Goal: Contribute content: Add original content to the website for others to see

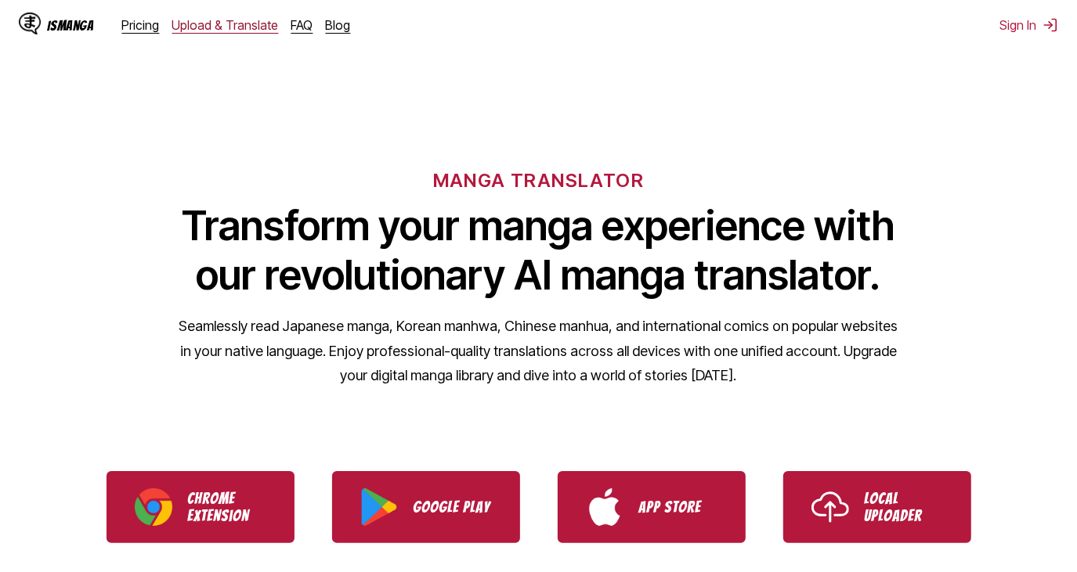
click at [236, 31] on link "Upload & Translate" at bounding box center [225, 25] width 107 height 16
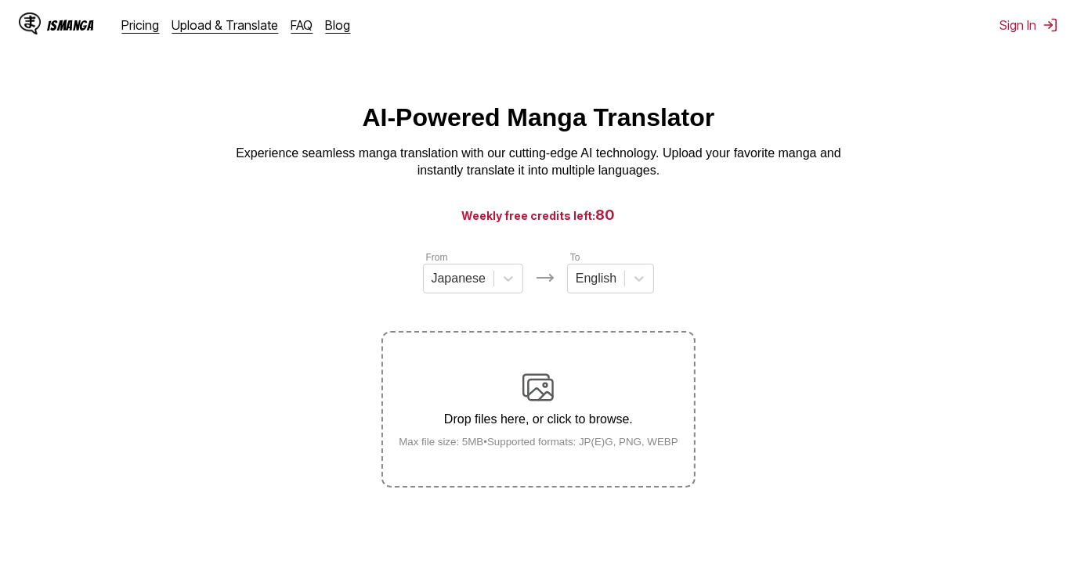
click at [518, 364] on label "Drop files here, or click to browse. Max file size: 5MB • Supported formats: JP…" at bounding box center [538, 409] width 310 height 153
click at [0, 0] on input "Drop files here, or click to browse. Max file size: 5MB • Supported formats: JP…" at bounding box center [0, 0] width 0 height 0
click at [519, 410] on div "Drop files here, or click to browse. Max file size: 5MB • Supported formats: JP…" at bounding box center [538, 410] width 305 height 76
click at [0, 0] on input "Drop files here, or click to browse. Max file size: 5MB • Supported formats: JP…" at bounding box center [0, 0] width 0 height 0
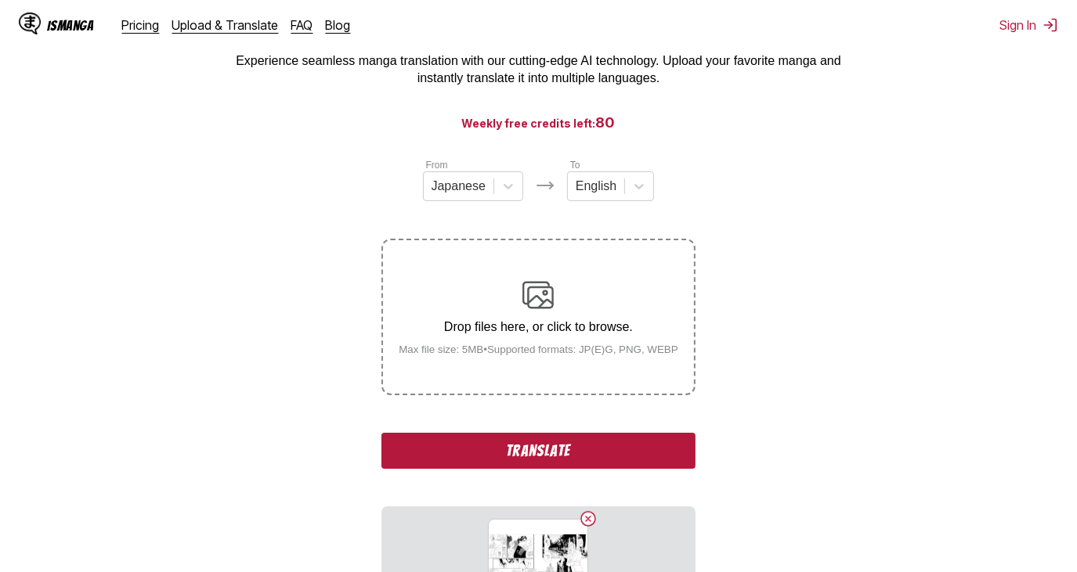
scroll to position [213, 0]
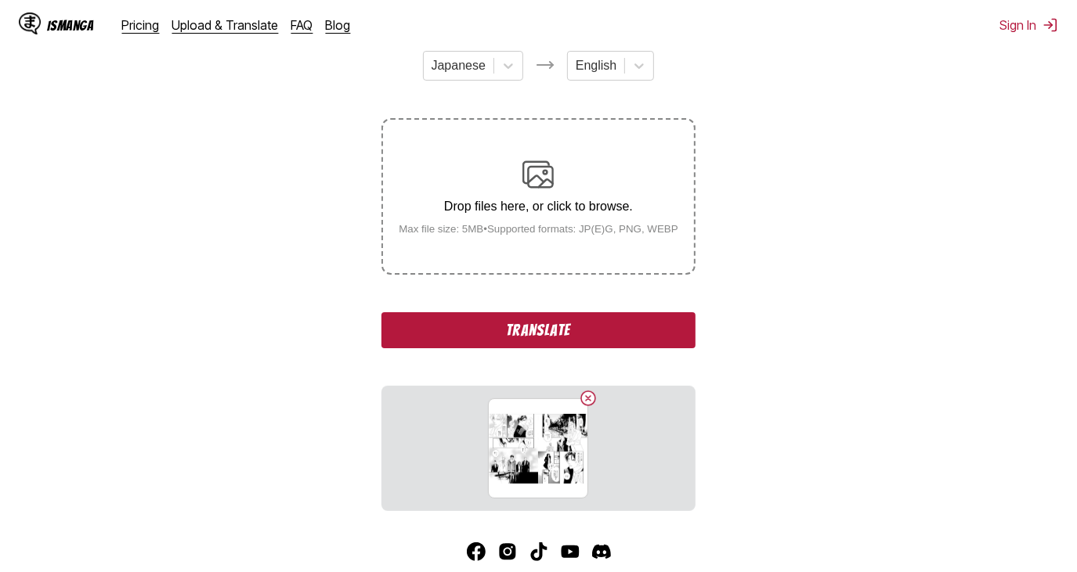
click at [503, 317] on button "Translate" at bounding box center [537, 330] width 313 height 36
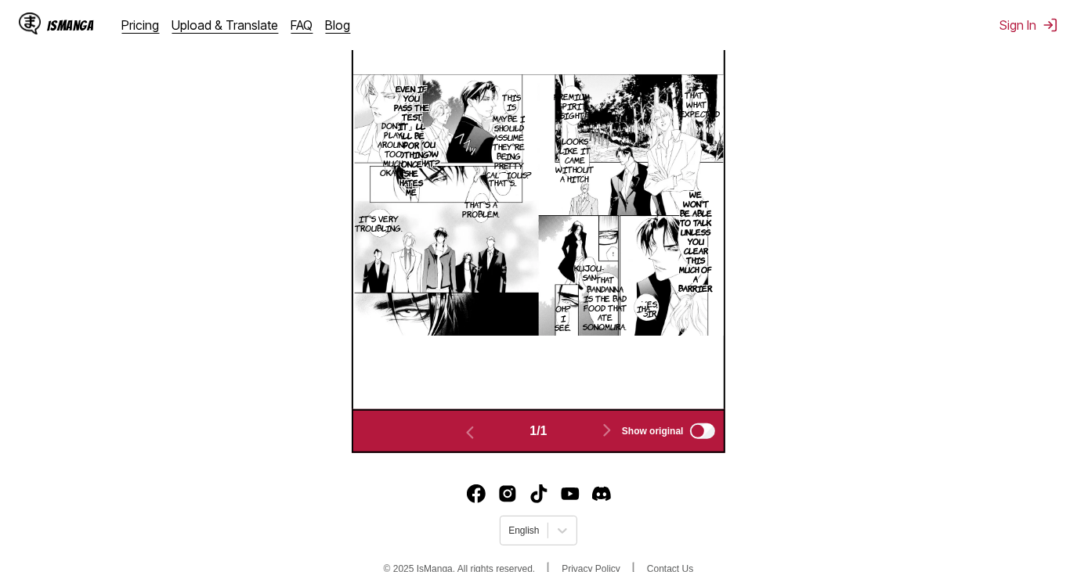
scroll to position [514, 0]
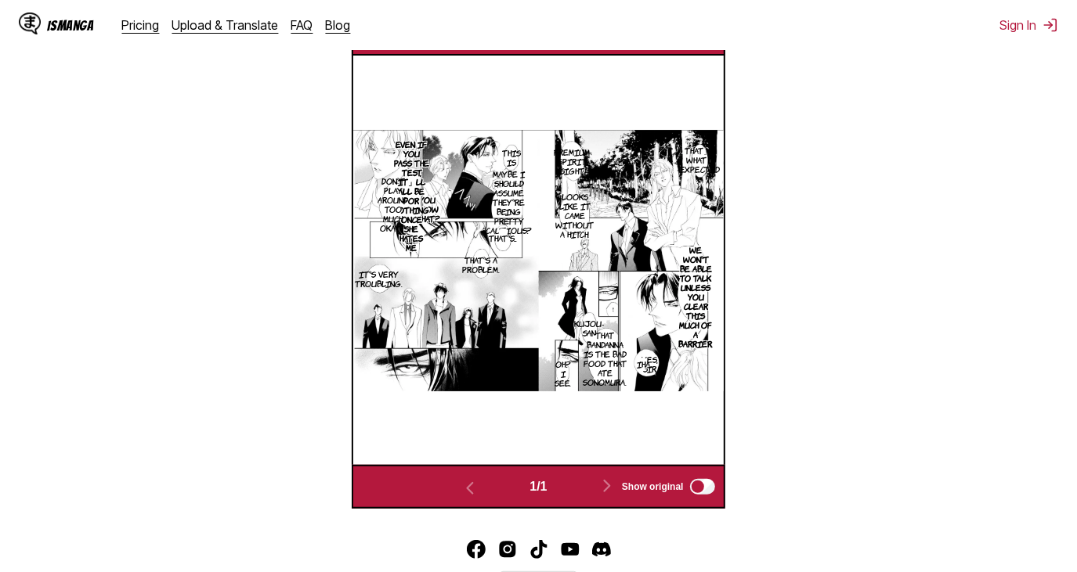
click at [758, 164] on section "From Japanese To English Drop files here, or click to browse. Max file size: 5M…" at bounding box center [539, 122] width 1052 height 773
click at [595, 196] on p "Looks like it came without a hitch." at bounding box center [574, 215] width 45 height 53
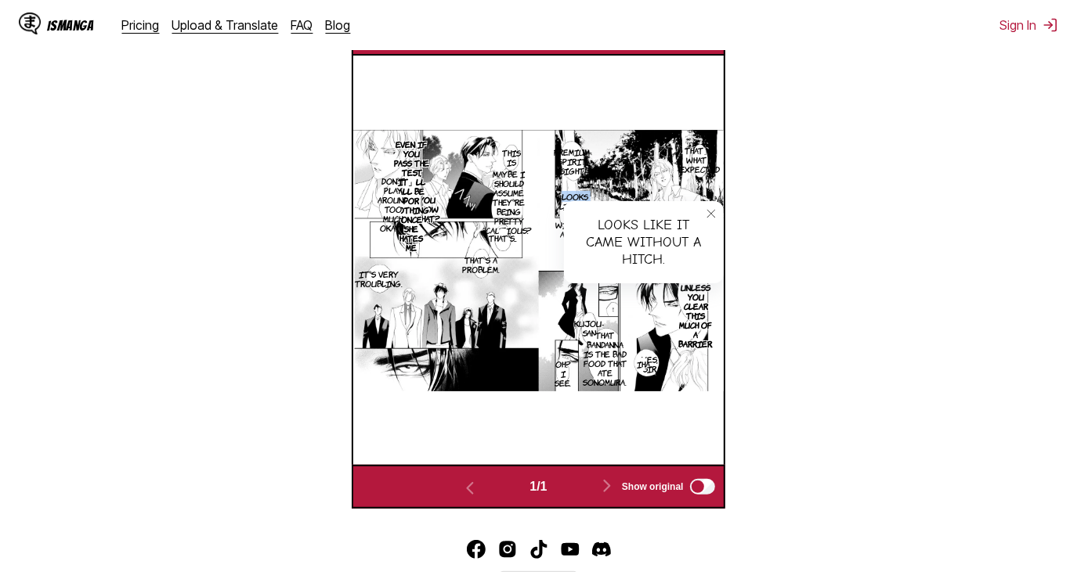
click at [595, 196] on p "Looks like it came without a hitch." at bounding box center [574, 215] width 45 height 53
drag, startPoint x: 595, startPoint y: 196, endPoint x: 737, endPoint y: 200, distance: 141.8
click at [752, 200] on section "From Japanese To English Drop files here, or click to browse. Max file size: 5M…" at bounding box center [539, 122] width 1052 height 773
drag, startPoint x: 434, startPoint y: 179, endPoint x: 381, endPoint y: 180, distance: 53.3
click at [434, 179] on img at bounding box center [538, 261] width 370 height 262
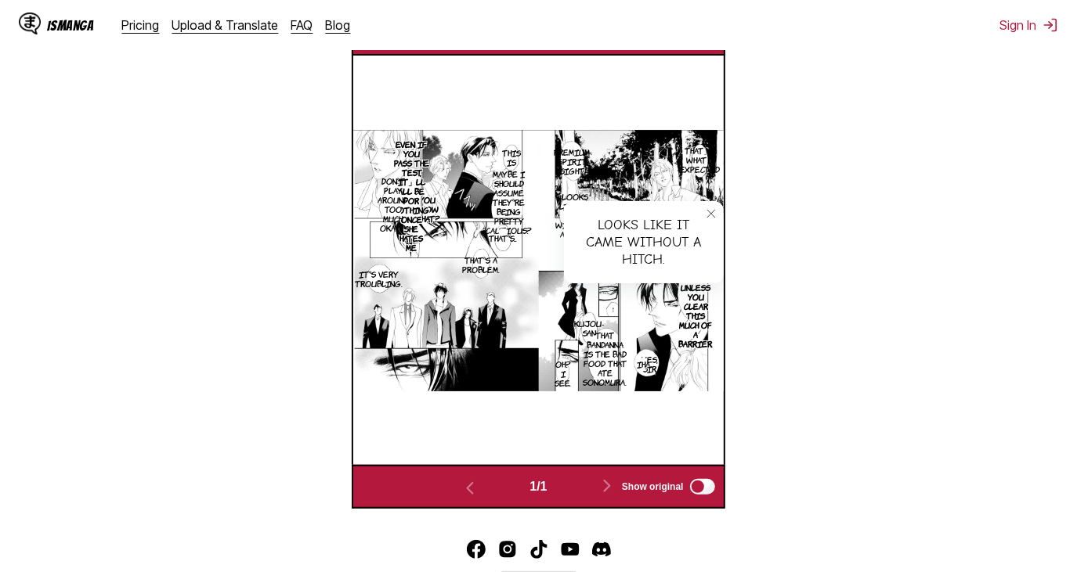
click at [376, 180] on p "Don't play around too much, okay?" at bounding box center [393, 204] width 37 height 63
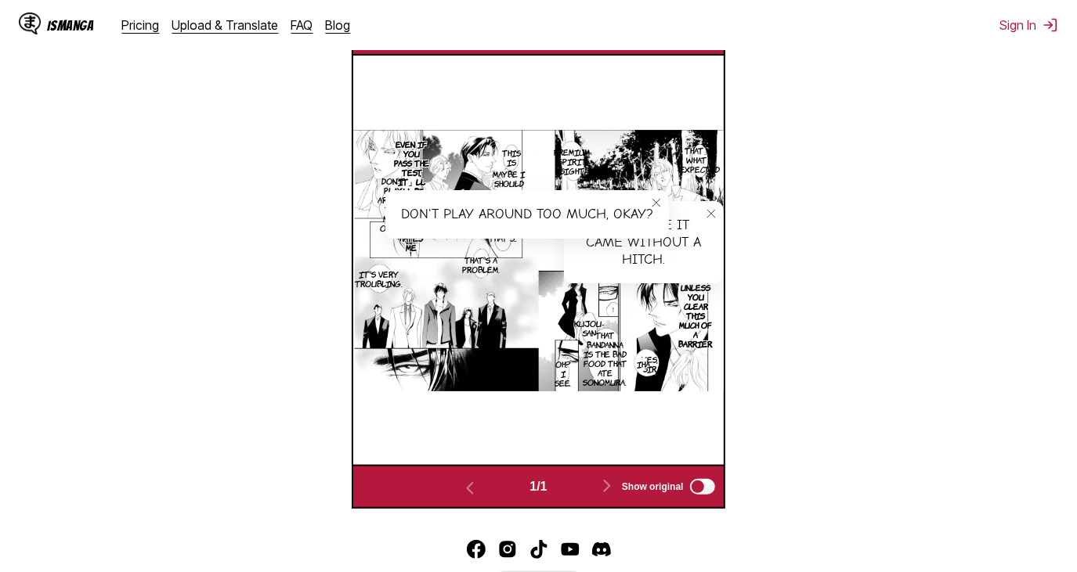
click at [416, 139] on img at bounding box center [538, 261] width 370 height 262
click at [417, 161] on p "Even if you pass the test, it」ll all be for nothing once she hates me" at bounding box center [411, 195] width 42 height 119
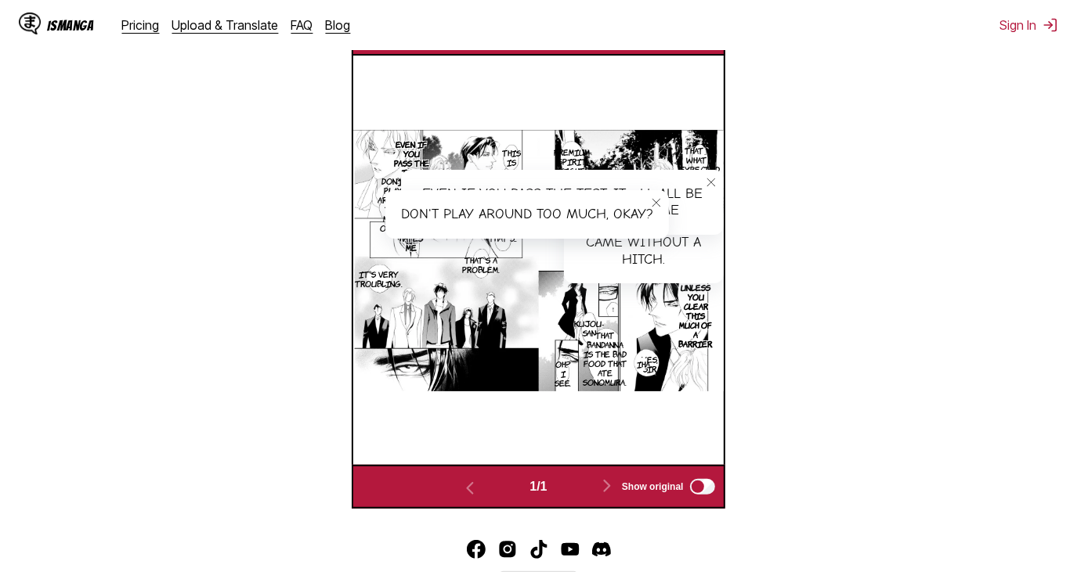
click at [716, 185] on icon "close-tooltip" at bounding box center [711, 182] width 11 height 11
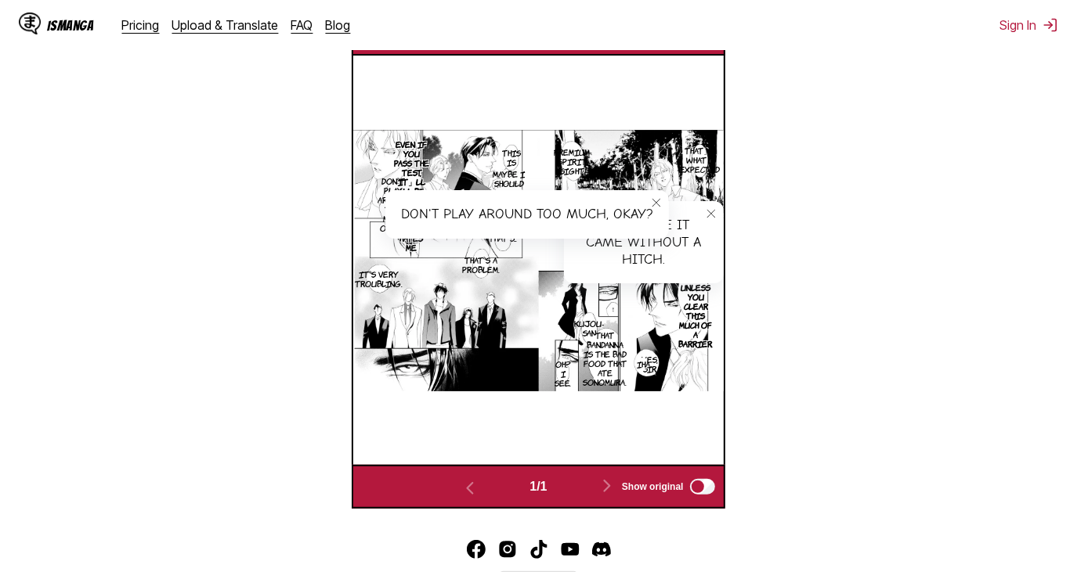
click at [655, 200] on icon "close-tooltip" at bounding box center [656, 202] width 11 height 11
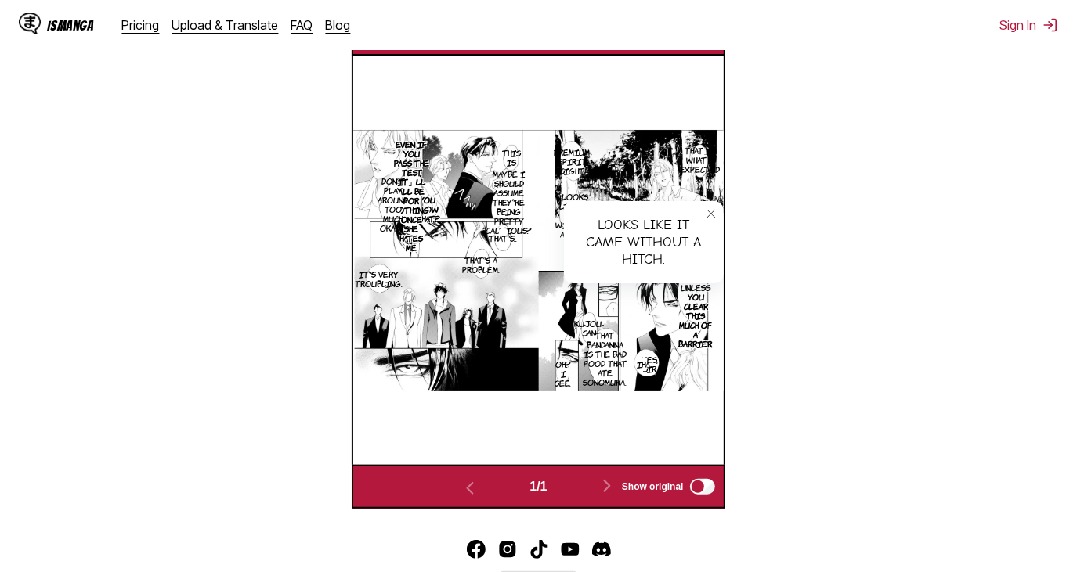
click at [728, 221] on section "From Japanese To English Drop files here, or click to browse. Max file size: 5M…" at bounding box center [539, 122] width 1052 height 773
click at [722, 221] on button "close-tooltip" at bounding box center [711, 213] width 25 height 25
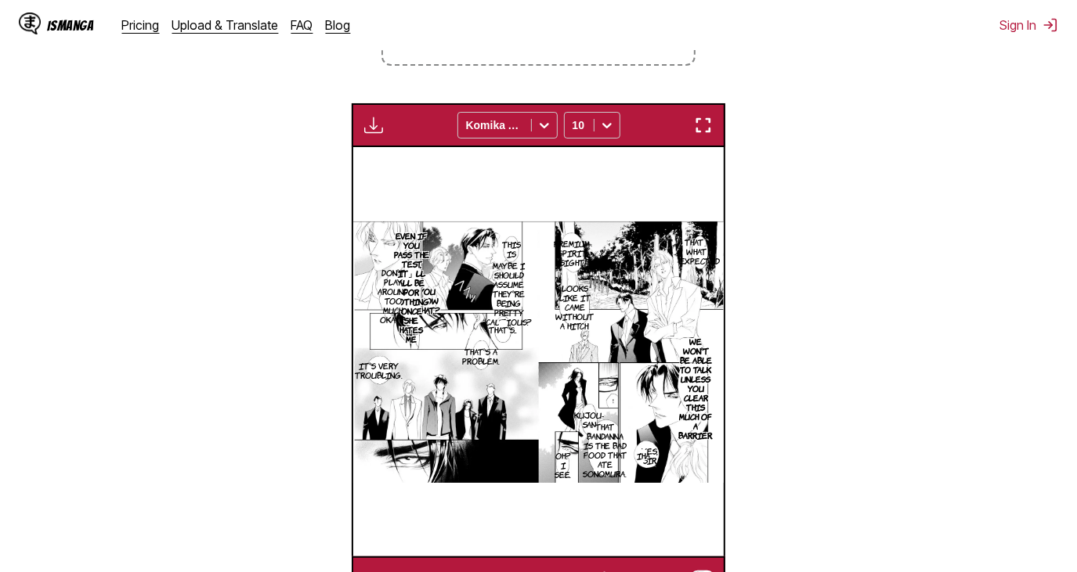
scroll to position [442, 0]
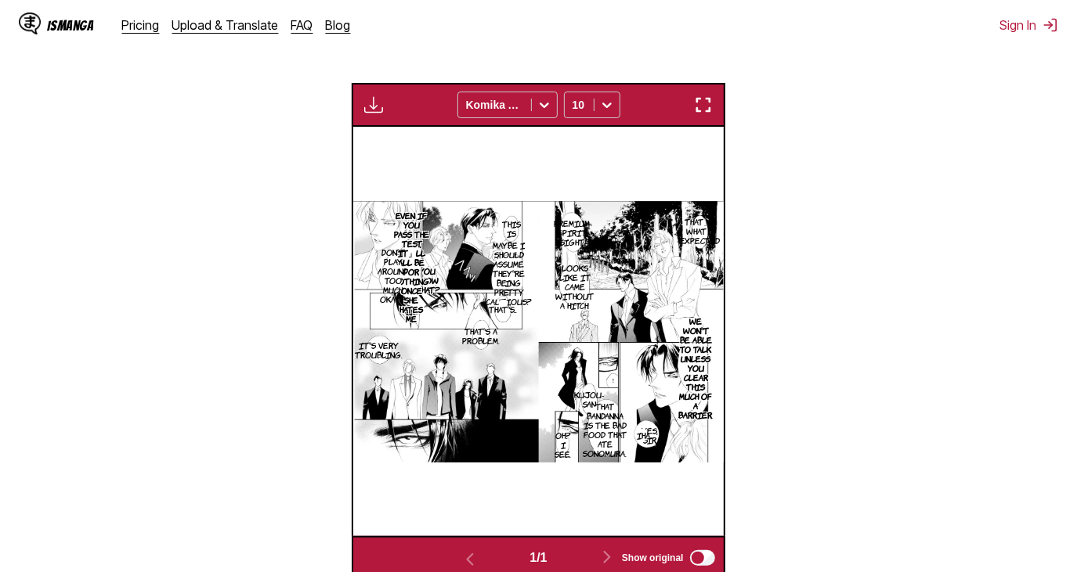
click at [693, 107] on button "button" at bounding box center [703, 105] width 28 height 20
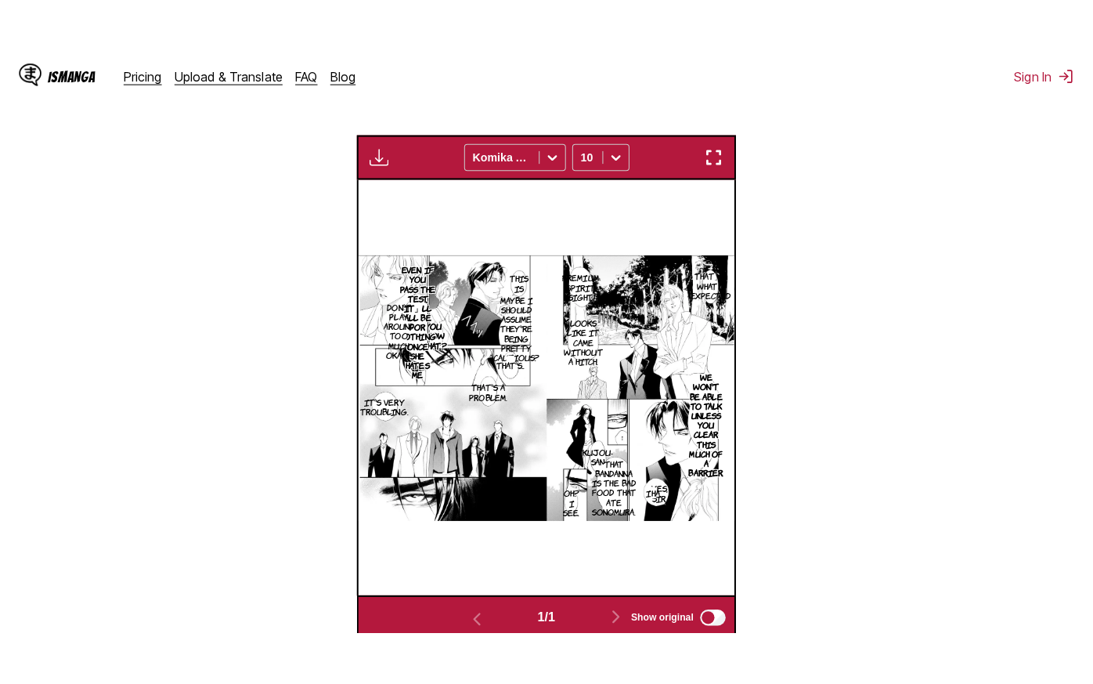
scroll to position [180, 0]
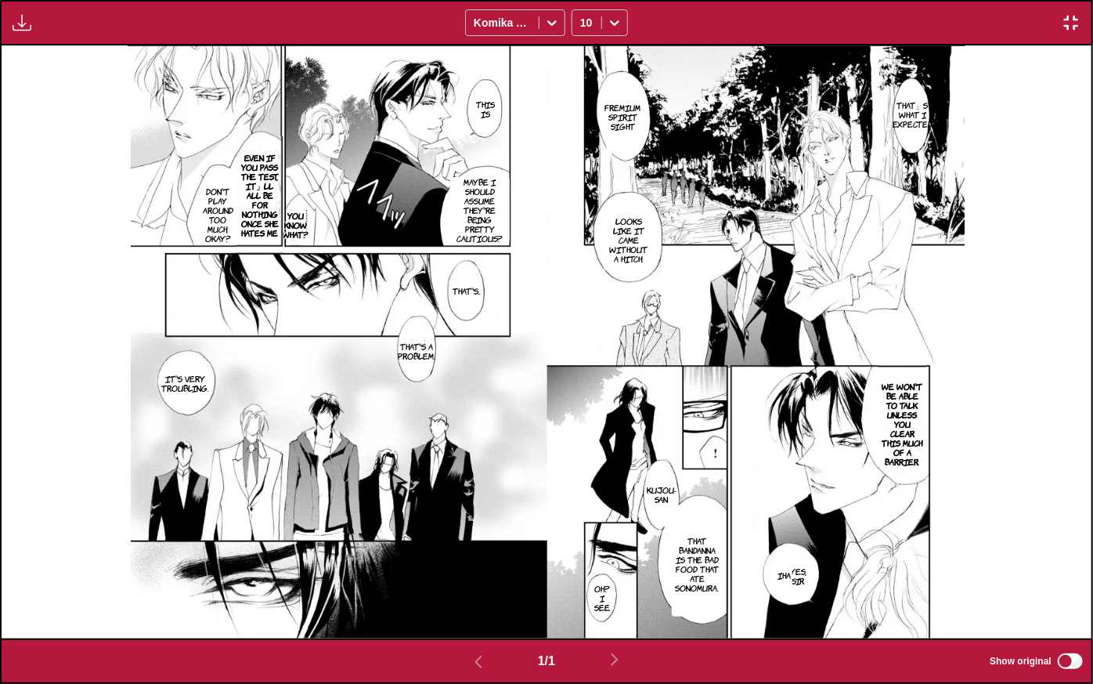
click at [1076, 11] on div "Available for premium users only Komika Axis 10" at bounding box center [546, 22] width 1093 height 45
click at [1076, 13] on img "button" at bounding box center [1071, 22] width 19 height 19
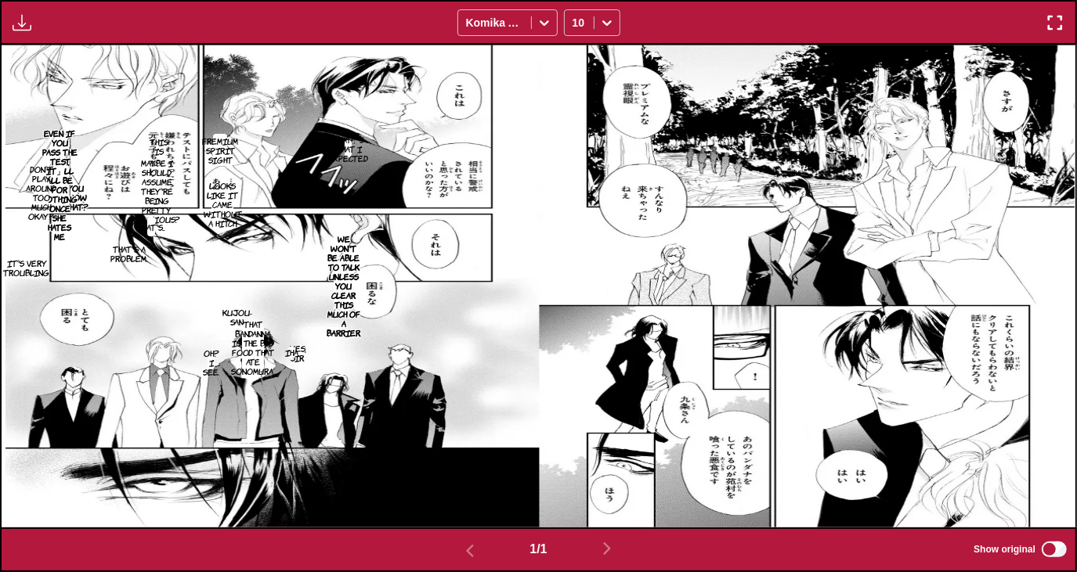
scroll to position [242, 0]
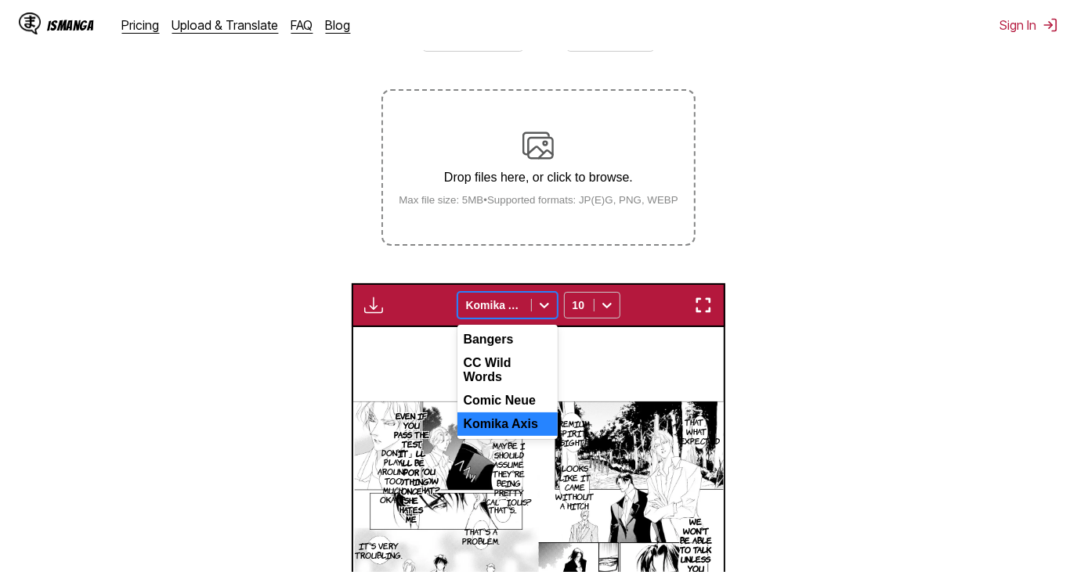
click at [519, 301] on div at bounding box center [494, 306] width 57 height 16
click at [601, 303] on icon at bounding box center [607, 306] width 16 height 16
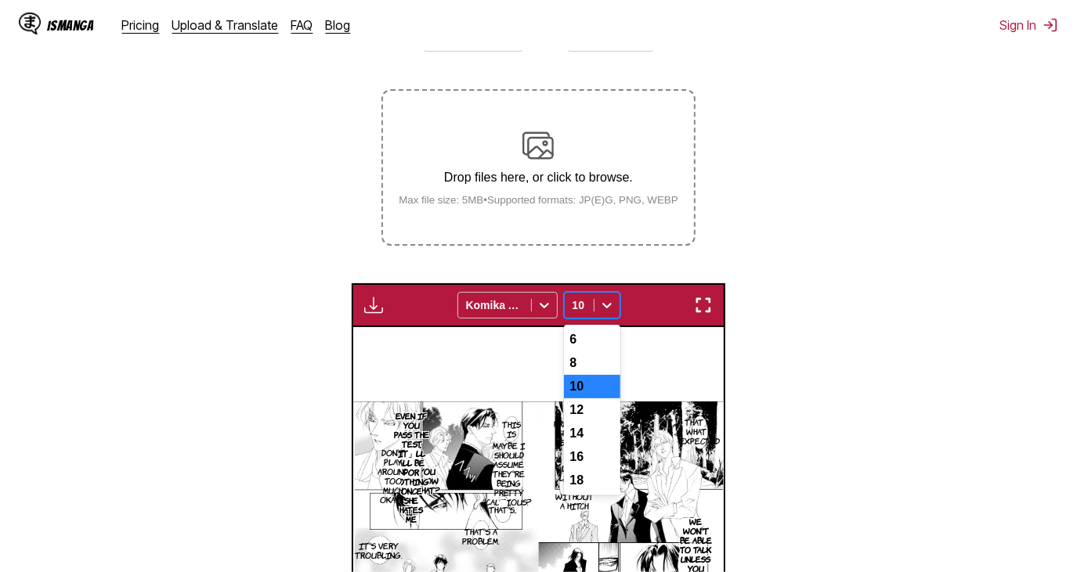
click at [601, 303] on icon at bounding box center [607, 306] width 16 height 16
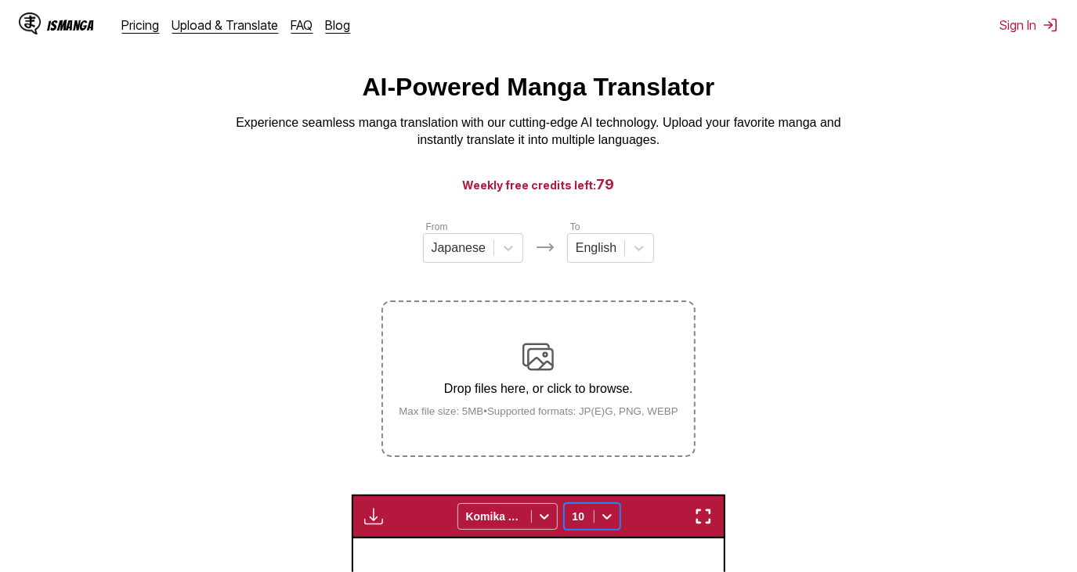
scroll to position [29, 0]
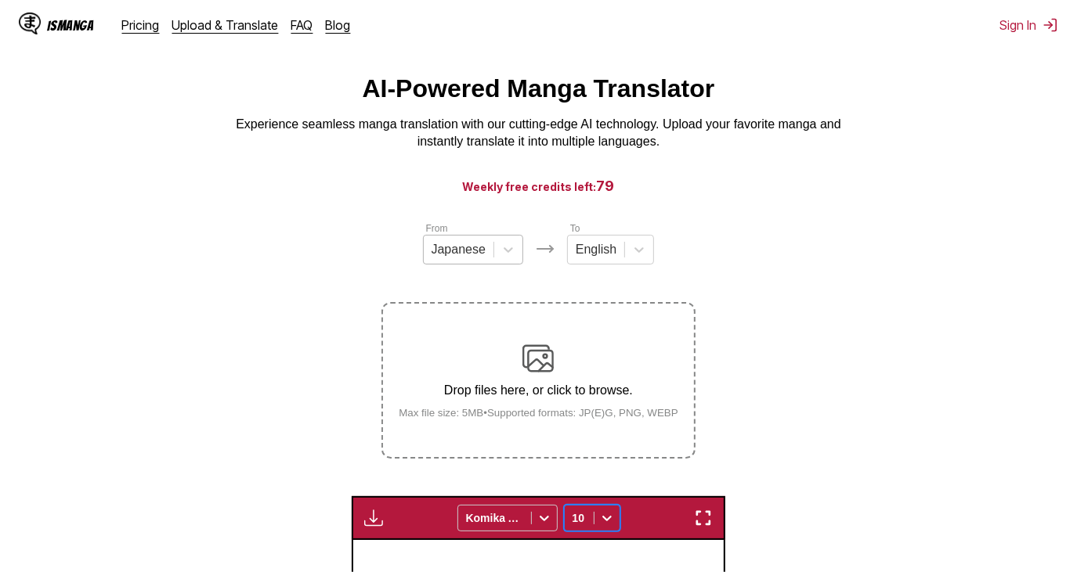
click at [451, 244] on div "Japanese" at bounding box center [459, 249] width 70 height 23
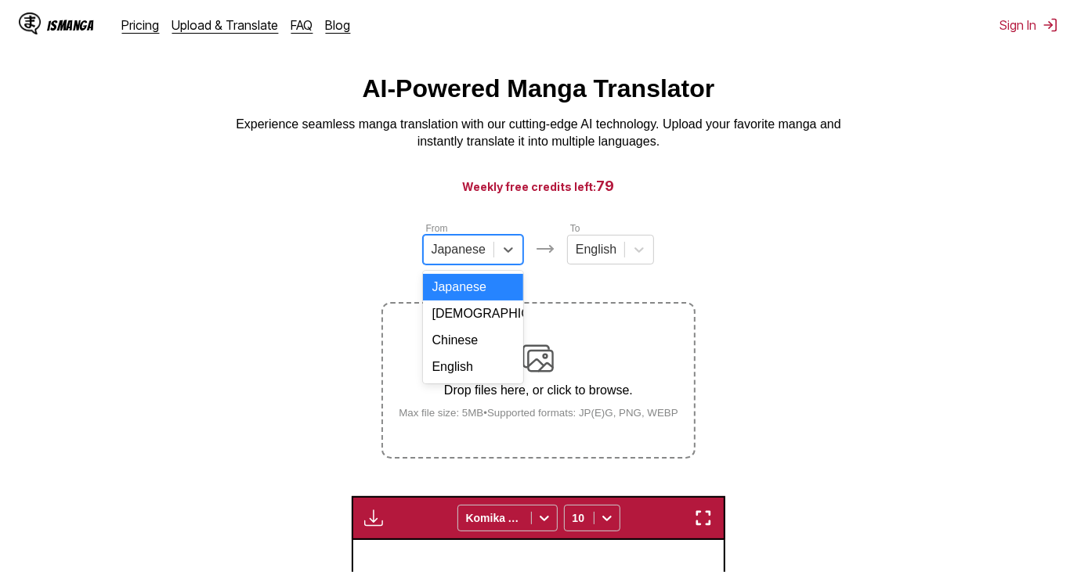
click at [451, 244] on div "Japanese" at bounding box center [459, 249] width 70 height 23
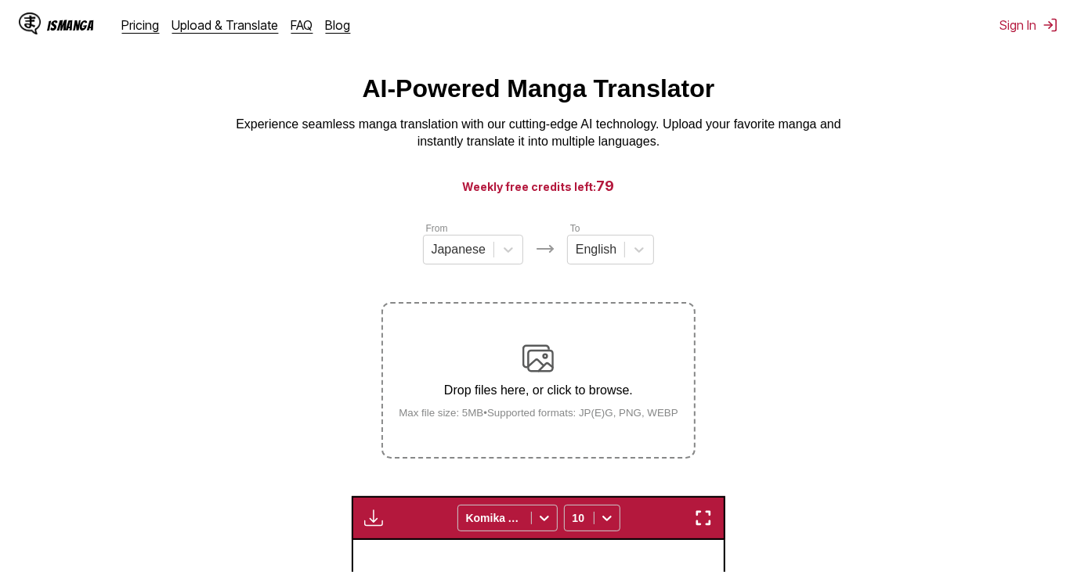
click at [592, 355] on div "Drop files here, or click to browse. Max file size: 5MB • Supported formats: JP…" at bounding box center [538, 381] width 305 height 76
click at [0, 0] on input "Drop files here, or click to browse. Max file size: 5MB • Supported formats: JP…" at bounding box center [0, 0] width 0 height 0
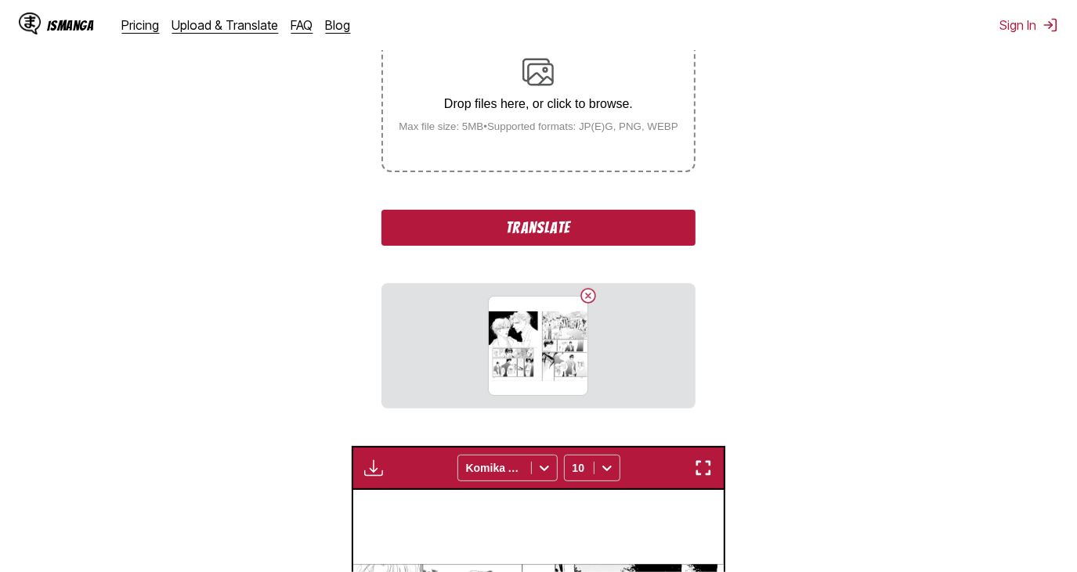
scroll to position [313, 0]
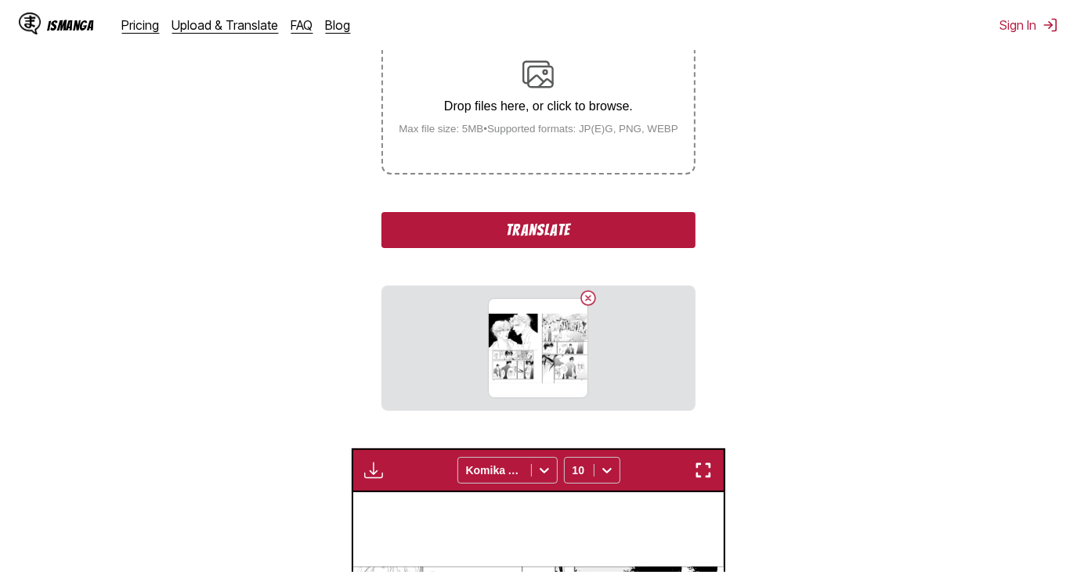
click at [577, 227] on button "Translate" at bounding box center [537, 230] width 313 height 36
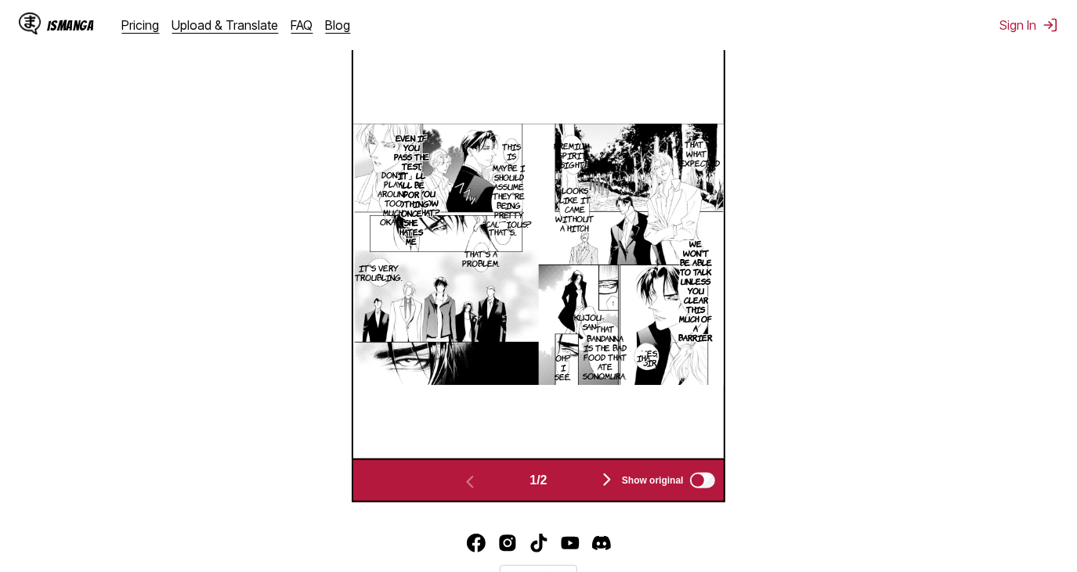
scroll to position [654, 0]
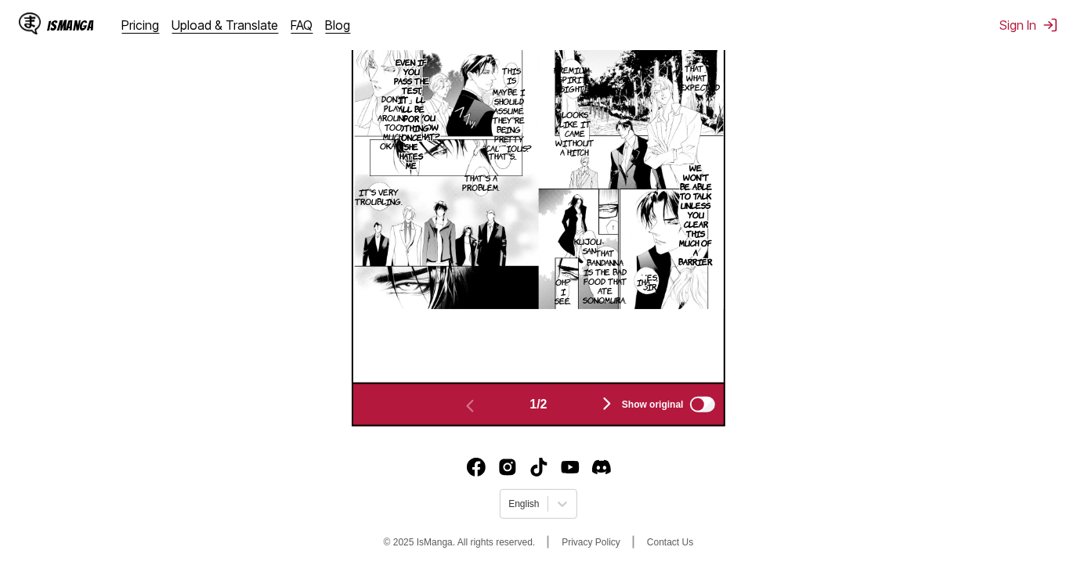
click at [599, 407] on button "button" at bounding box center [607, 405] width 94 height 23
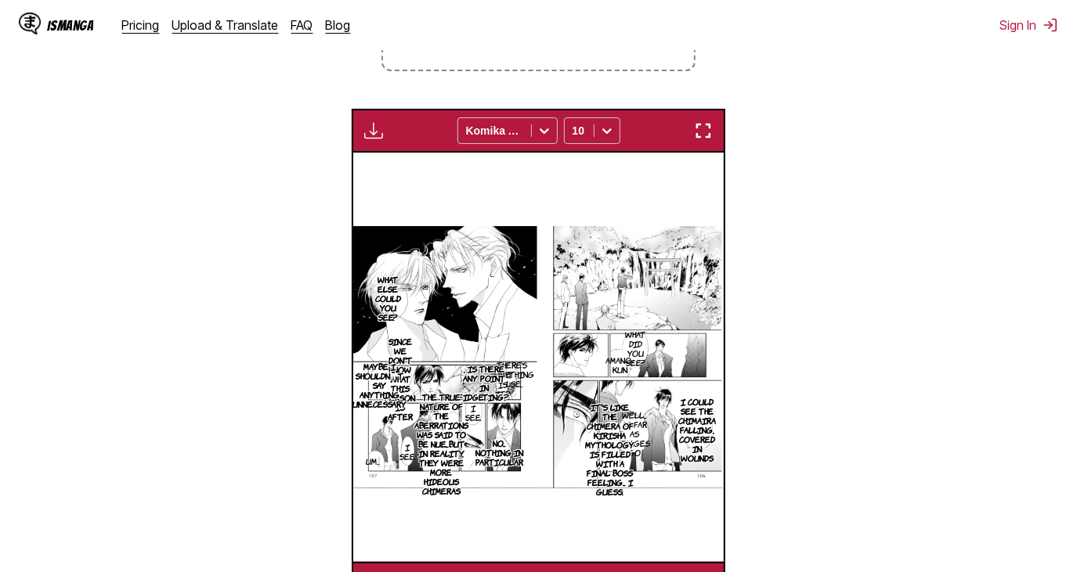
scroll to position [414, 0]
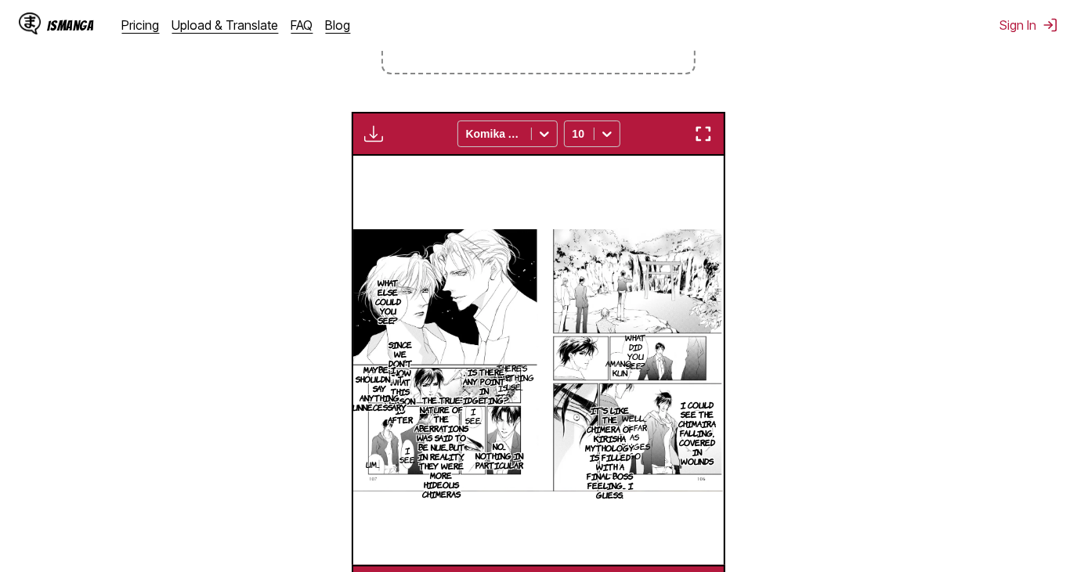
click at [699, 114] on div "Available for premium users only Komika Axis 10" at bounding box center [538, 134] width 373 height 44
click at [695, 132] on img "button" at bounding box center [703, 134] width 19 height 19
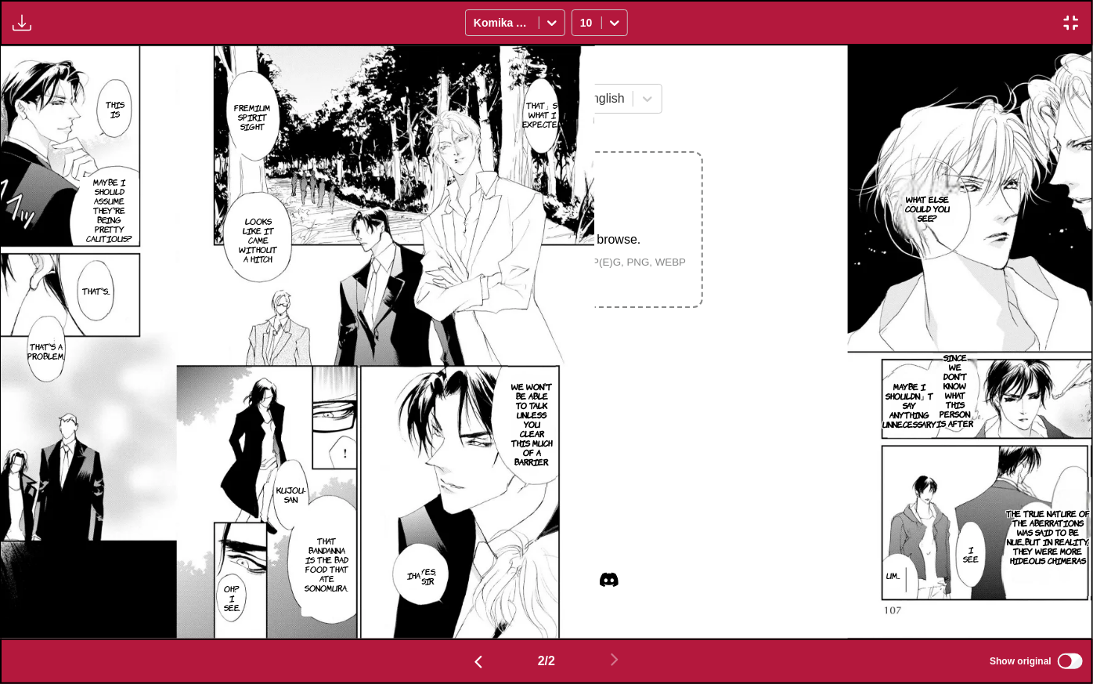
scroll to position [0, 1091]
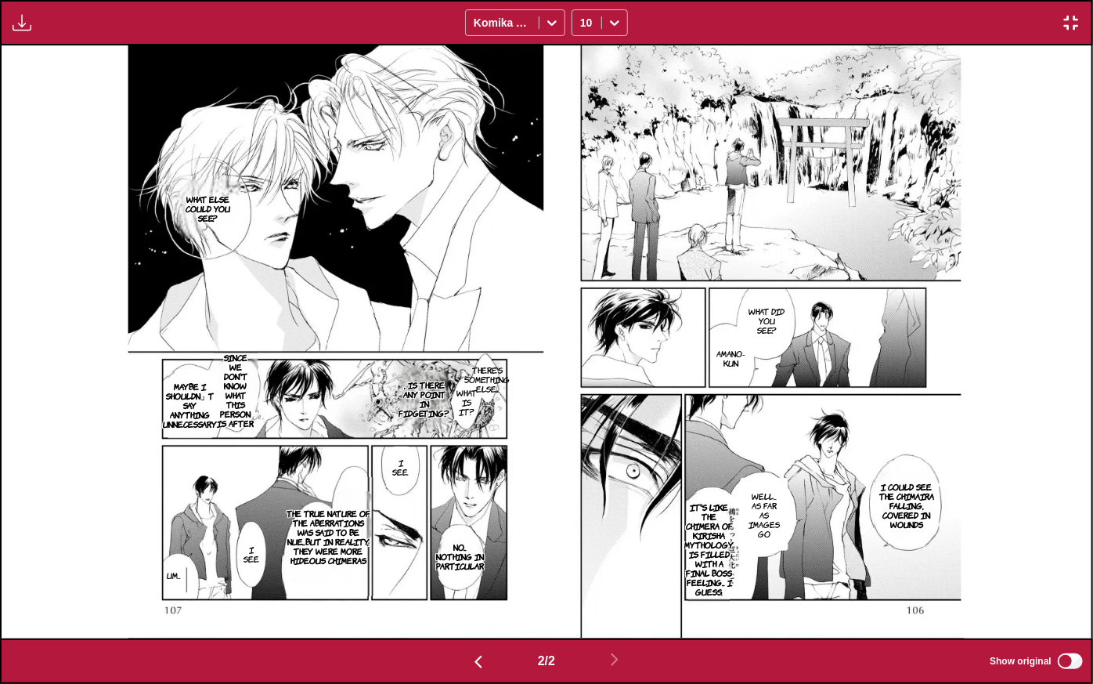
click at [1075, 33] on div "Available for premium users only Komika Axis 10" at bounding box center [546, 22] width 1093 height 45
click at [1071, 27] on img "button" at bounding box center [1071, 22] width 19 height 19
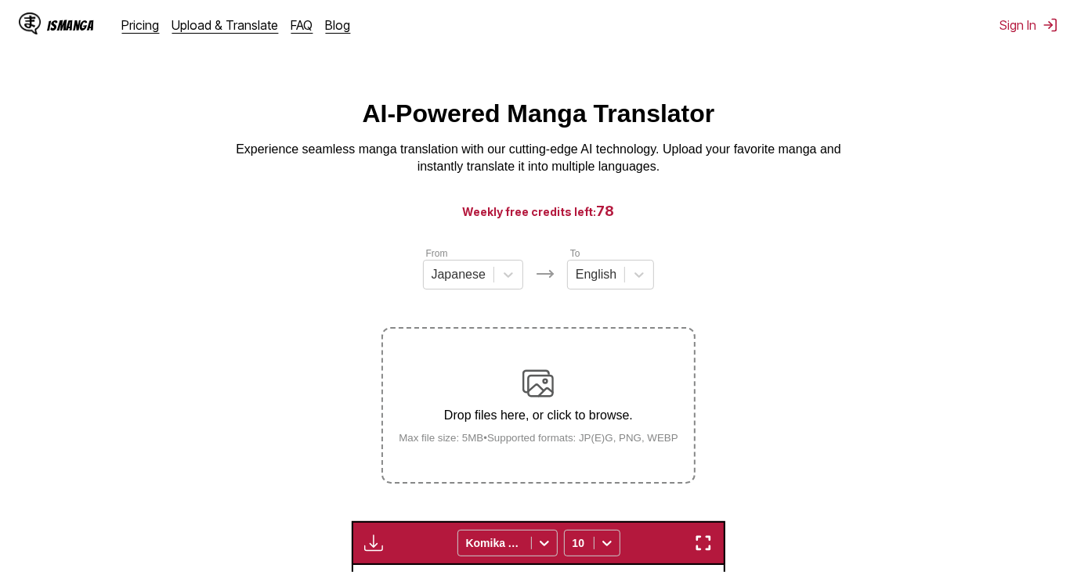
scroll to position [0, 0]
